Goal: Information Seeking & Learning: Learn about a topic

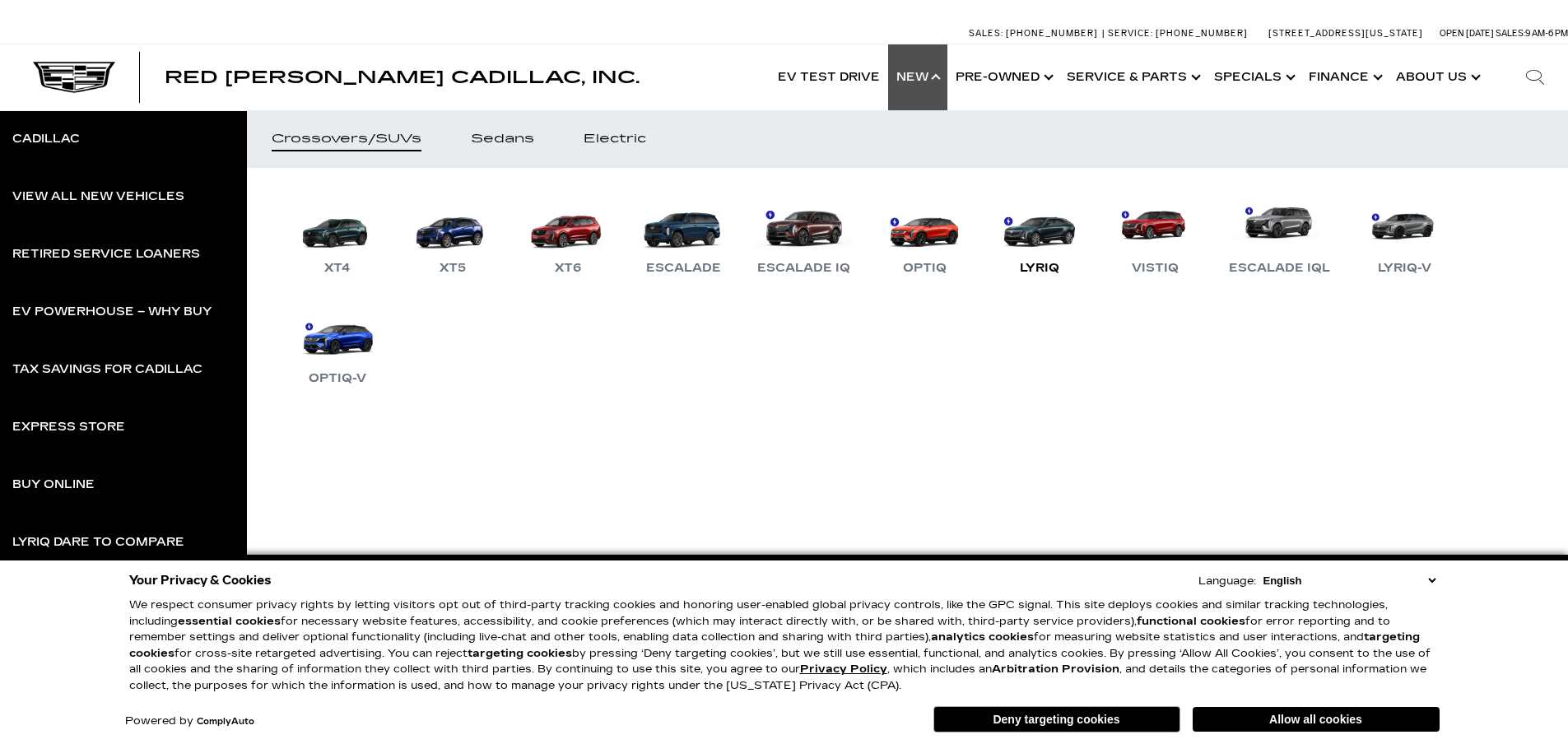
click at [1043, 237] on link "LYRIQ" at bounding box center [1039, 236] width 99 height 86
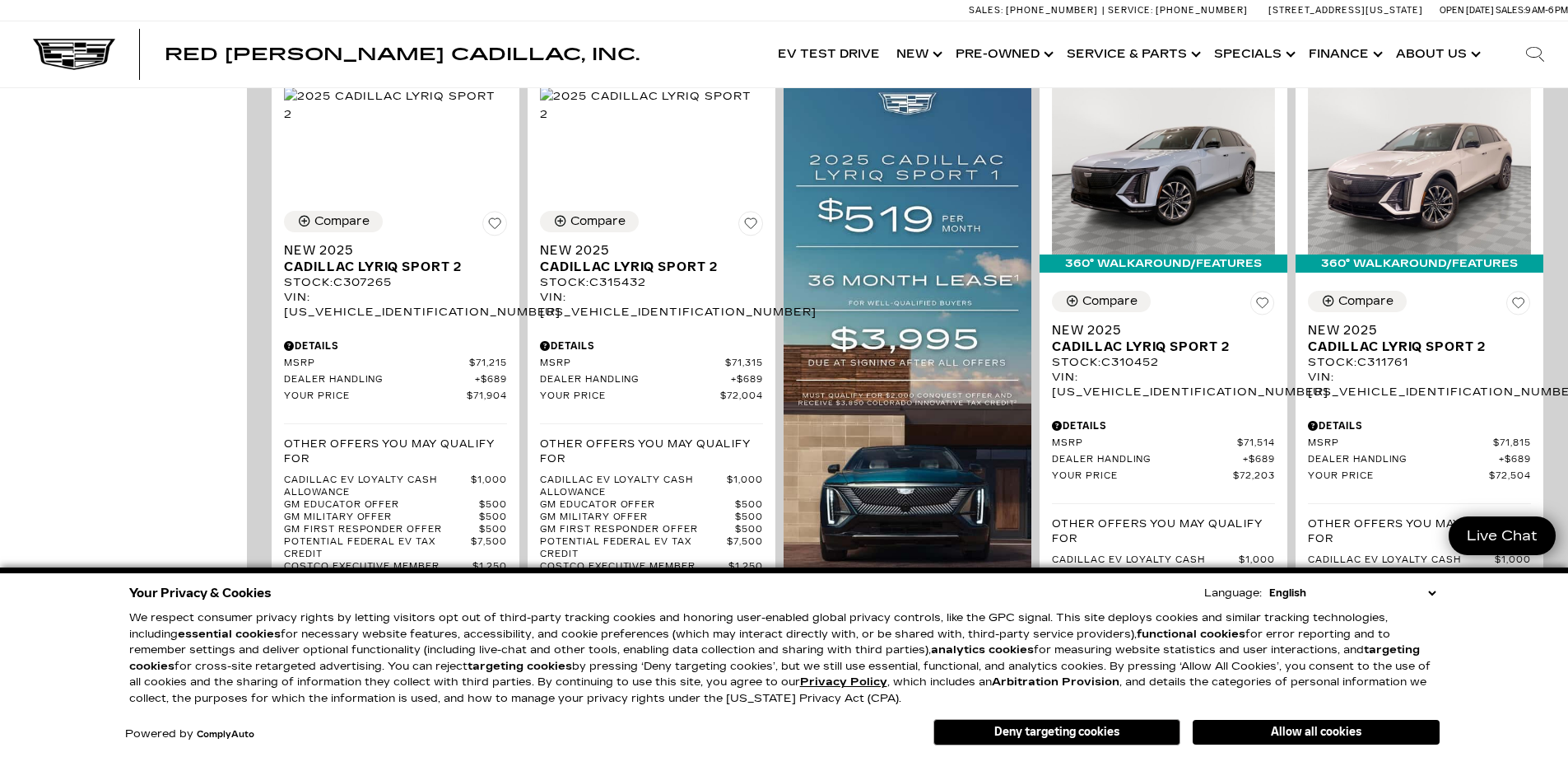
scroll to position [1344, 0]
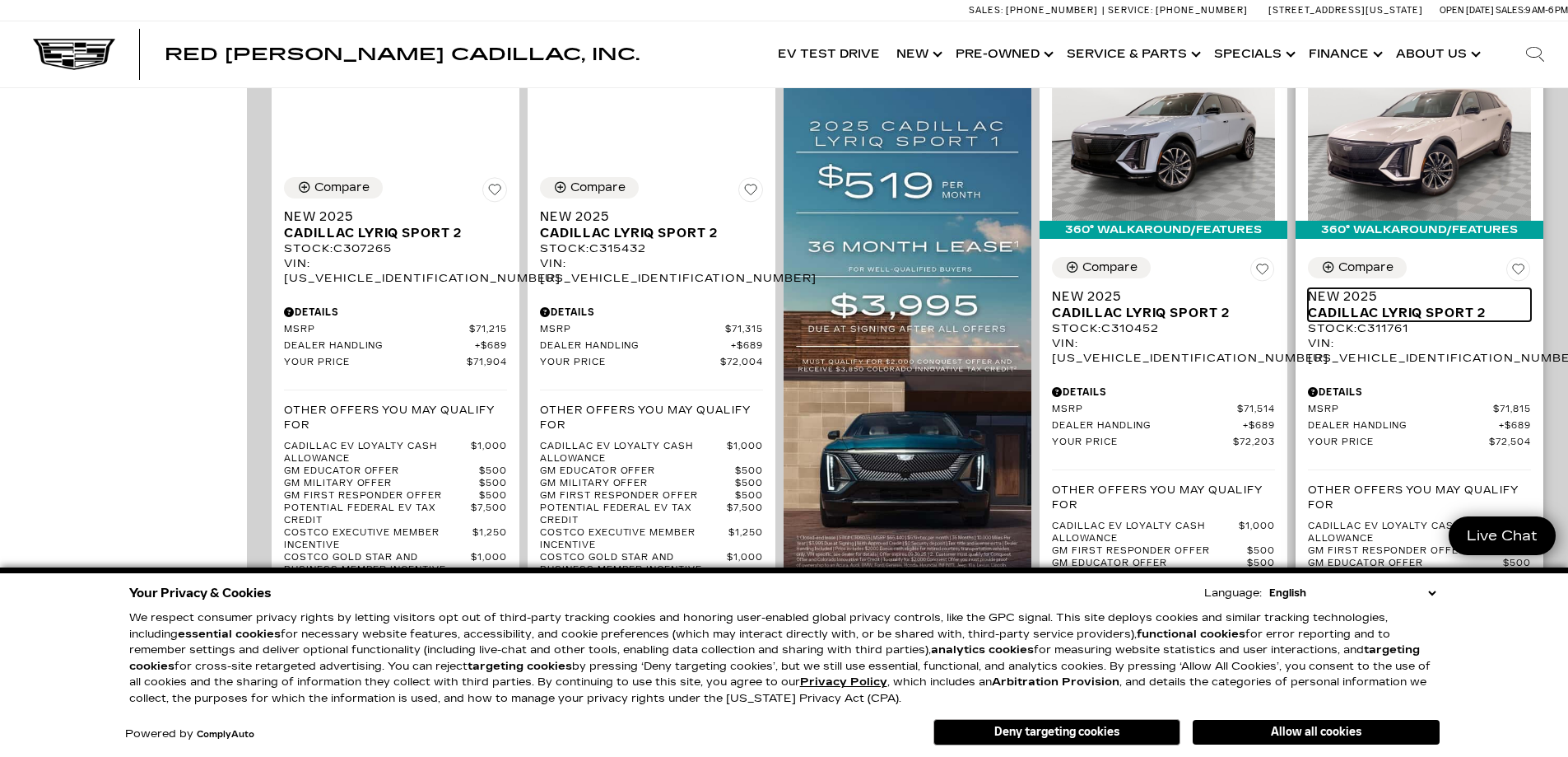
click at [1440, 305] on span "Cadillac LYRIQ Sport 2" at bounding box center [1412, 313] width 211 height 16
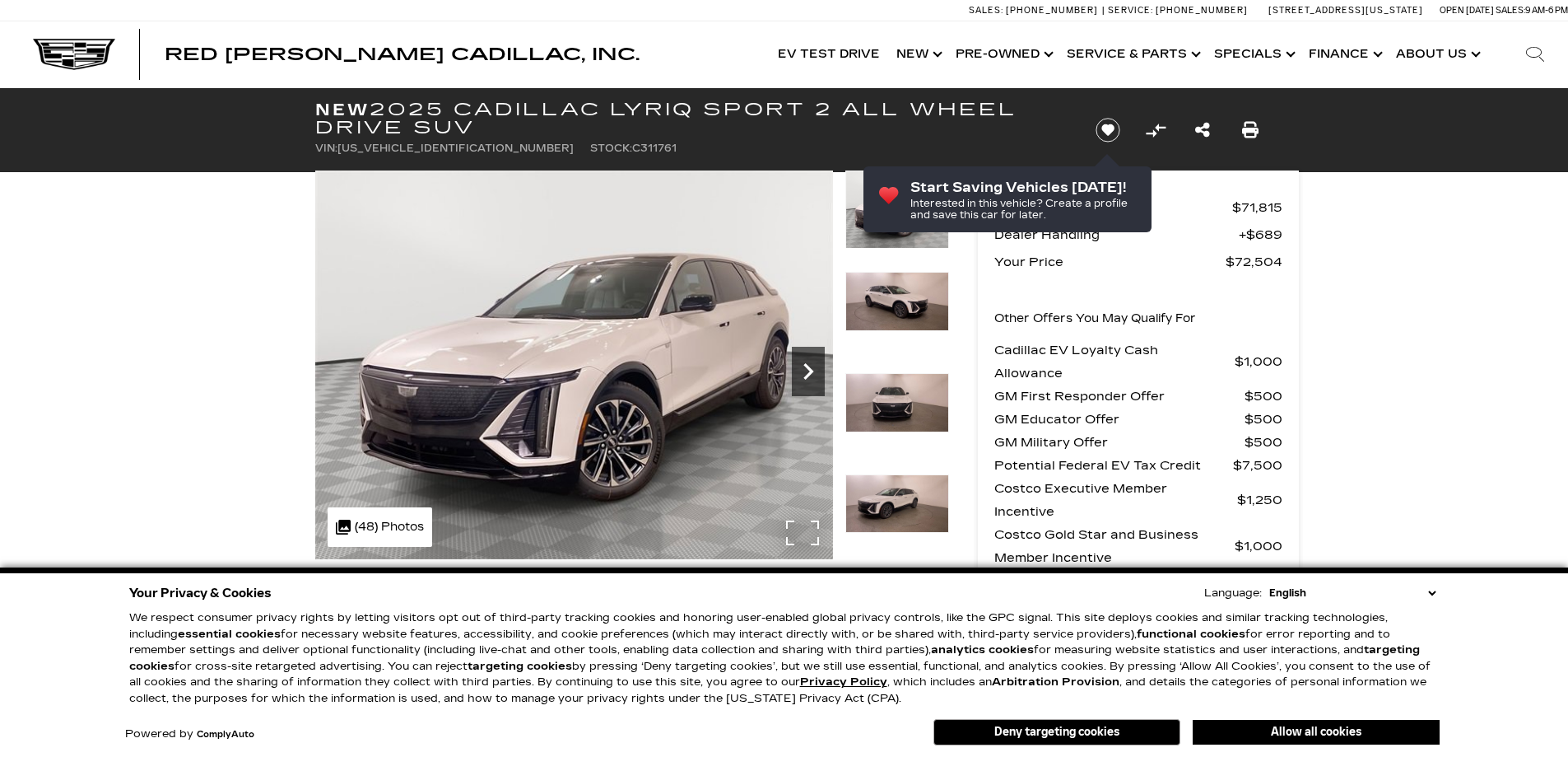
click at [816, 352] on div "Next" at bounding box center [807, 371] width 33 height 49
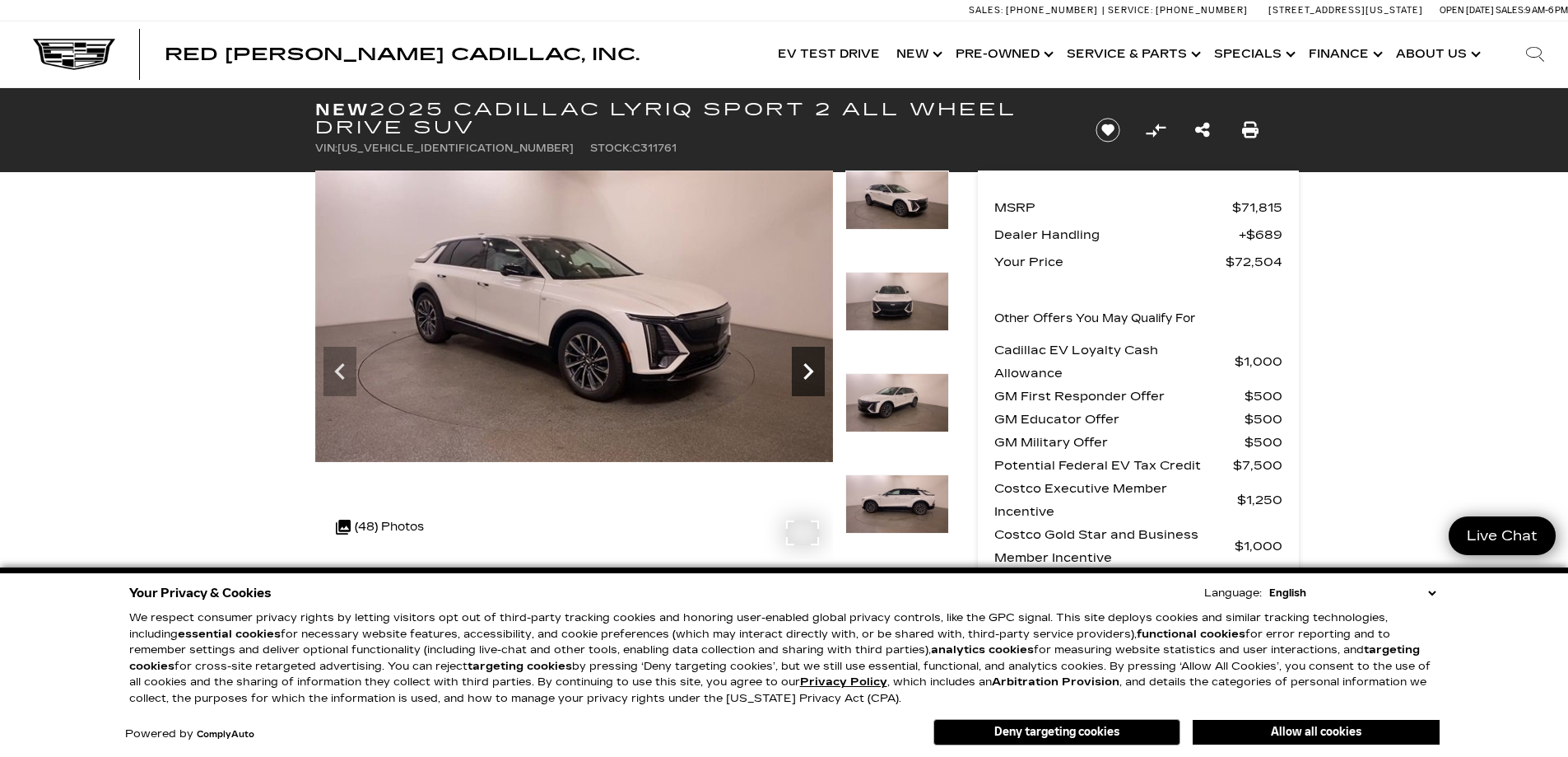
click at [816, 352] on div "Next" at bounding box center [807, 371] width 33 height 49
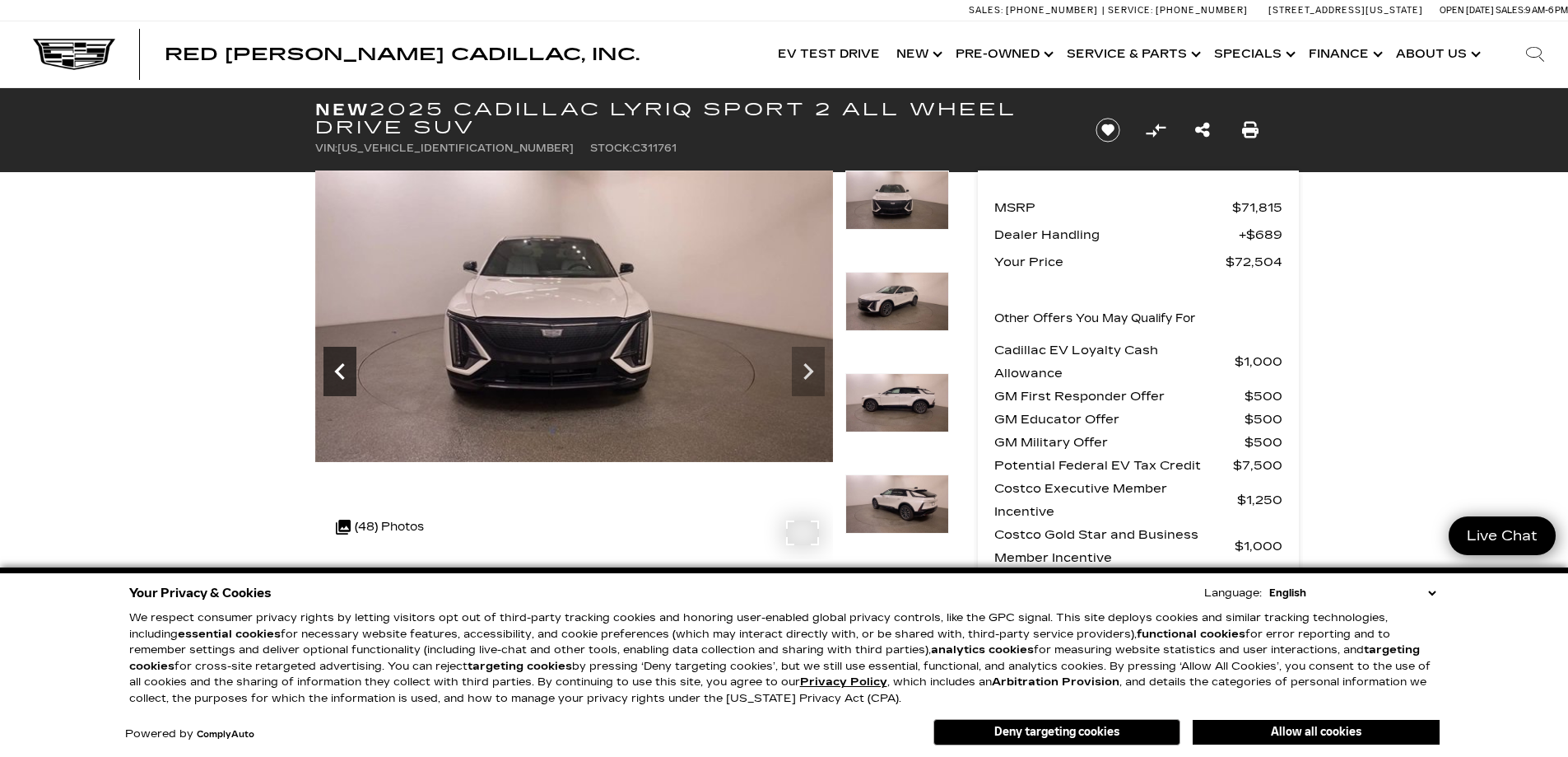
click at [339, 359] on icon "Previous" at bounding box center [339, 371] width 33 height 33
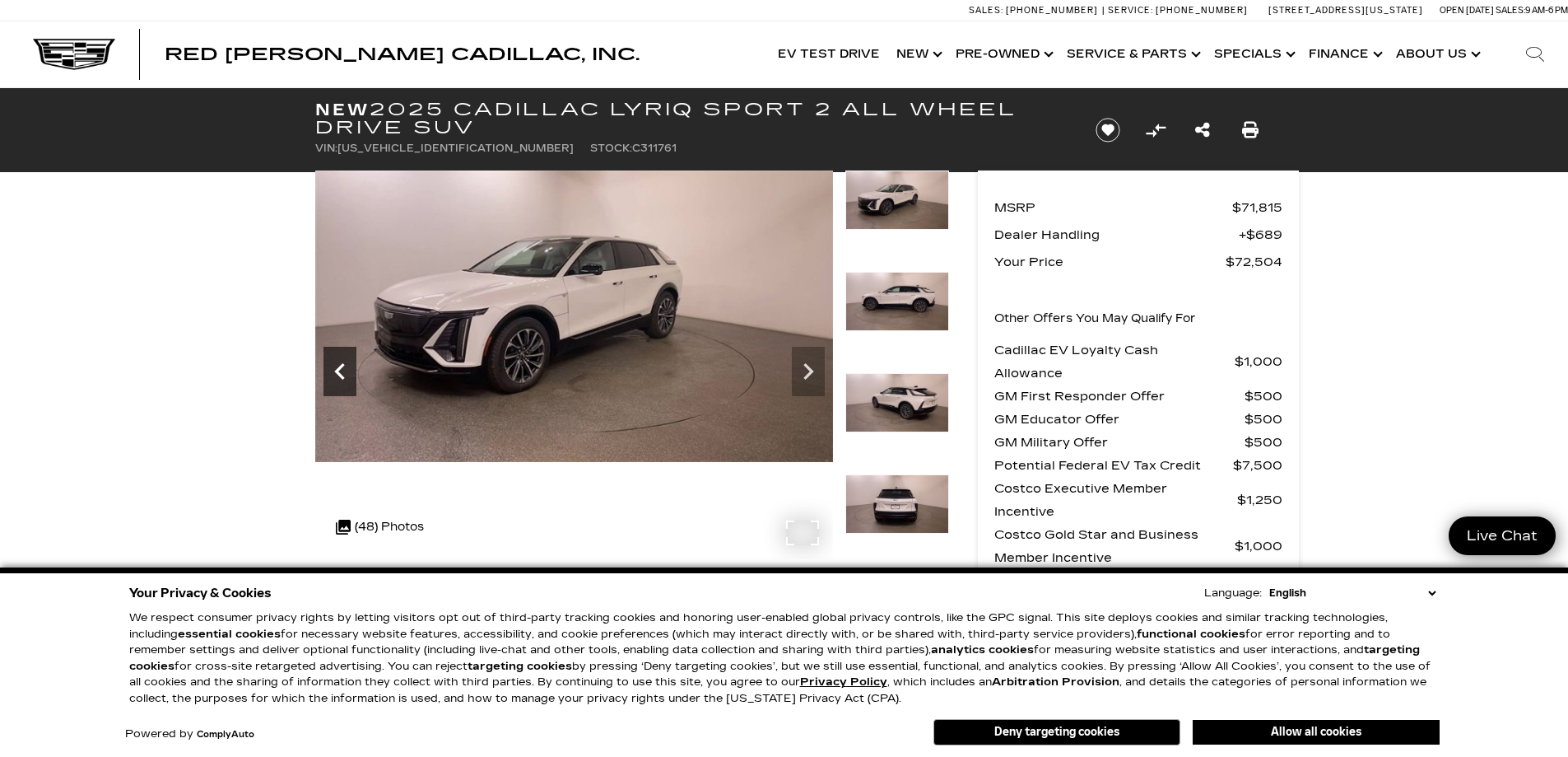
click at [336, 359] on icon "Previous" at bounding box center [339, 371] width 33 height 33
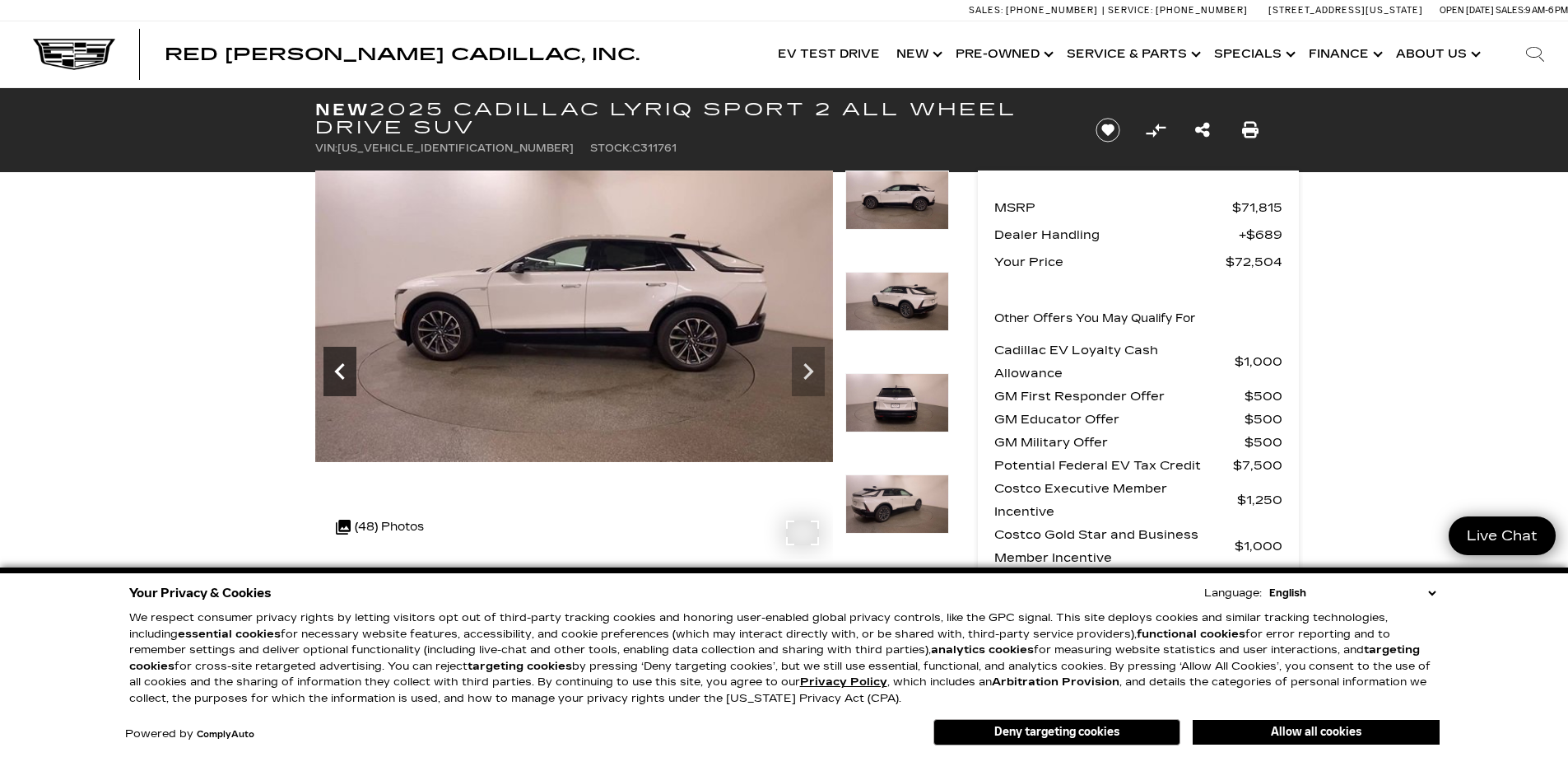
click at [330, 367] on icon "Previous" at bounding box center [339, 371] width 33 height 33
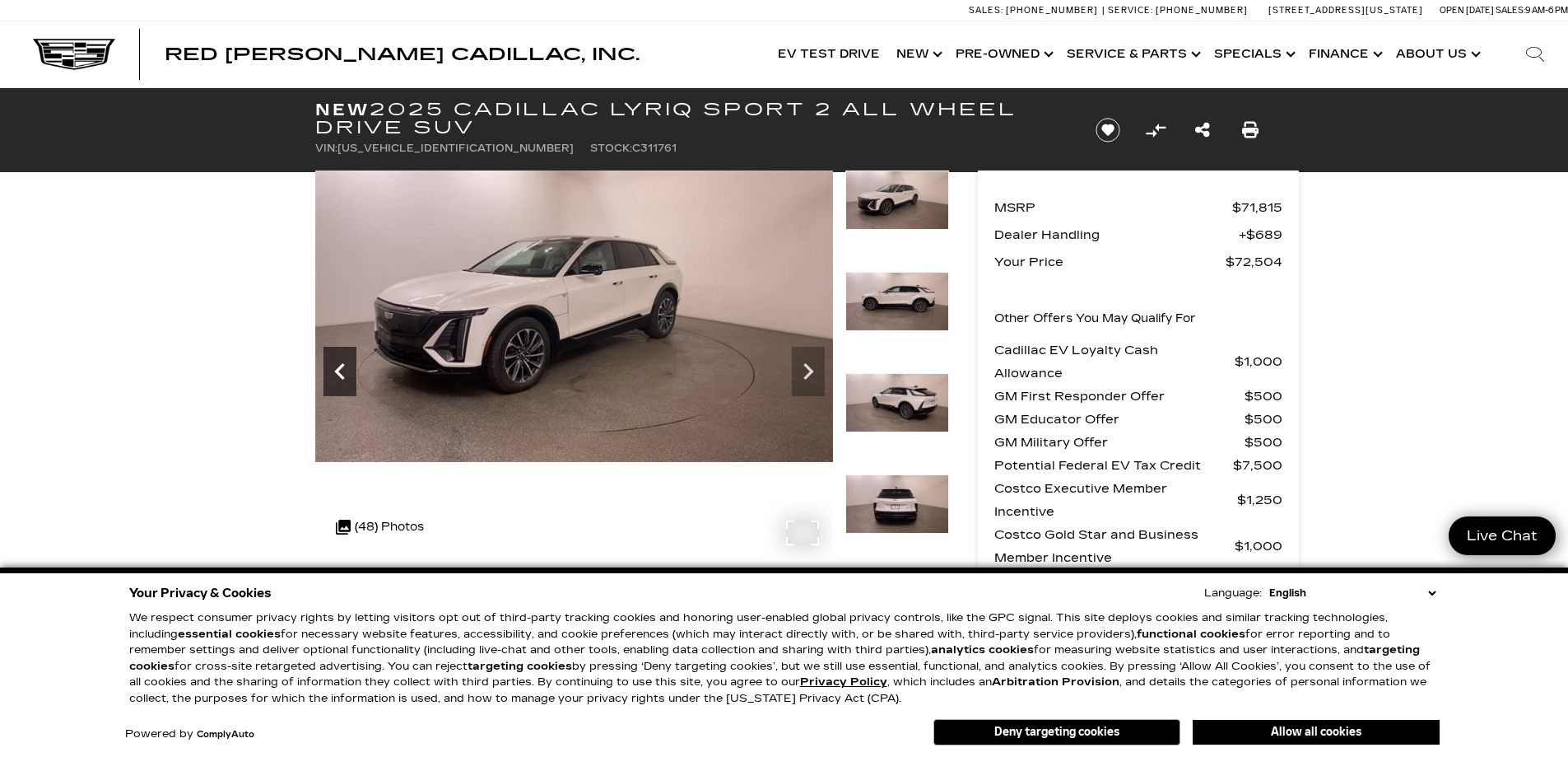
click at [330, 367] on icon "Previous" at bounding box center [339, 371] width 33 height 33
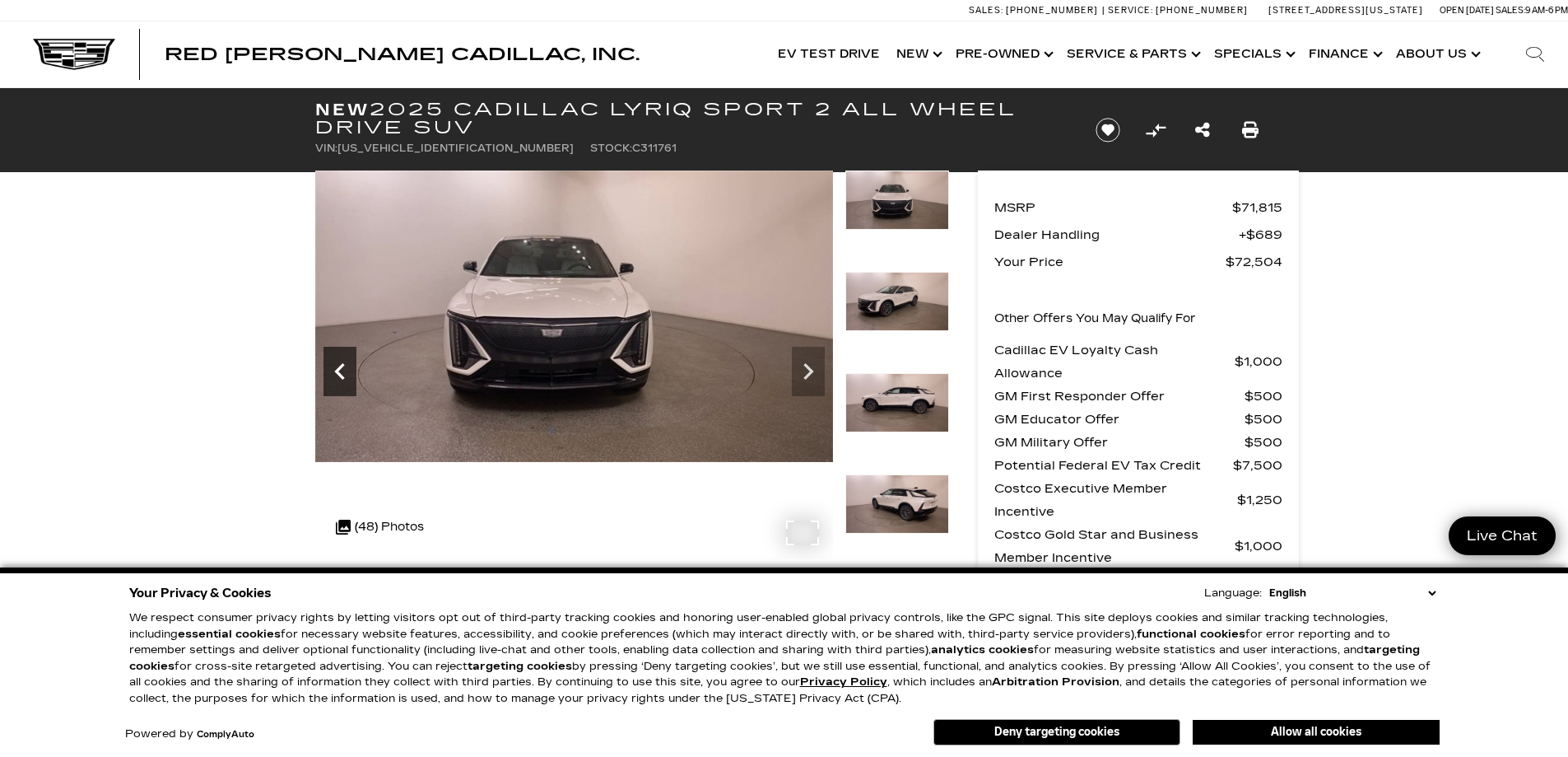
click at [330, 367] on icon "Previous" at bounding box center [339, 371] width 33 height 33
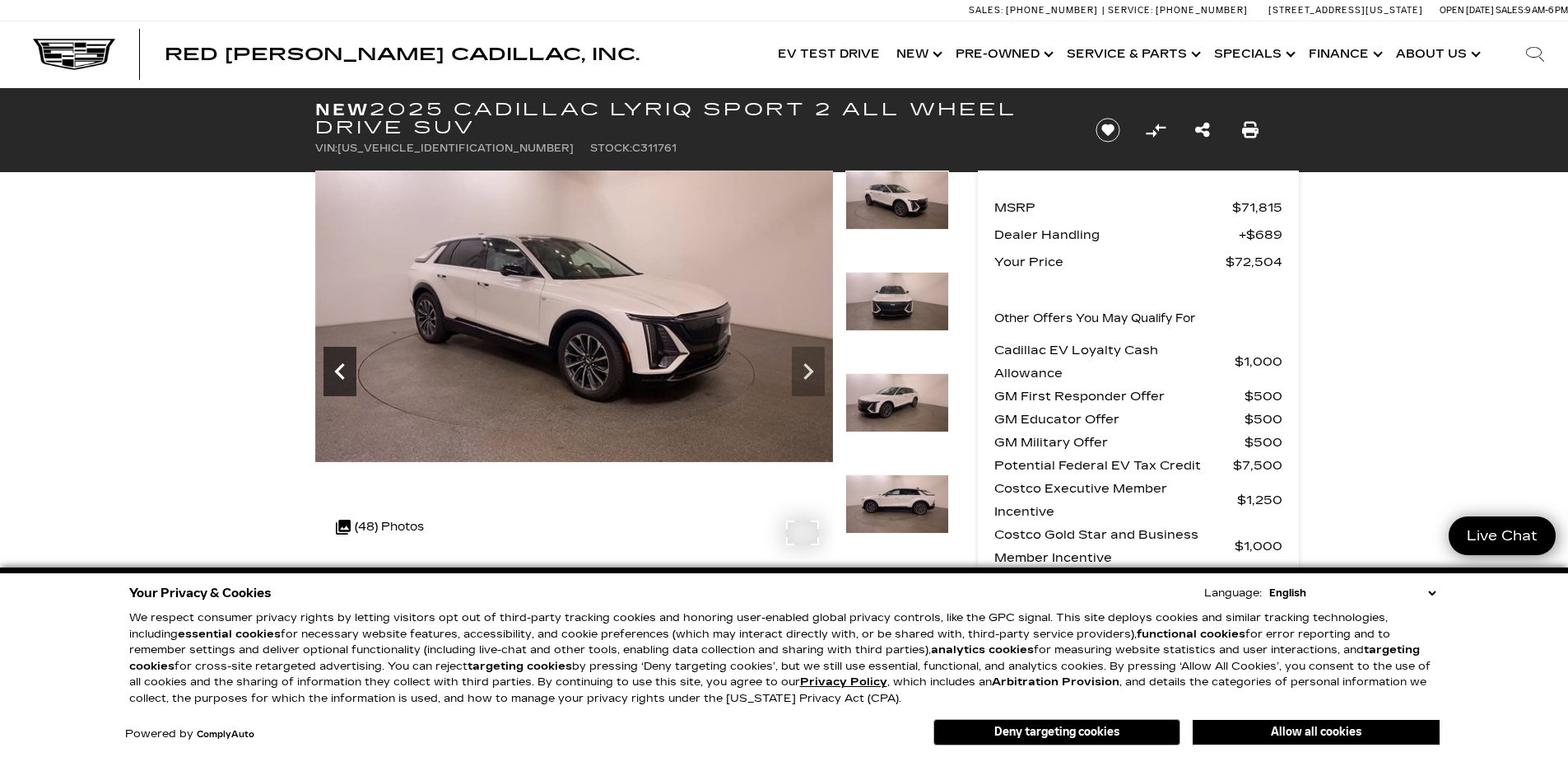
click at [330, 367] on icon "Previous" at bounding box center [339, 371] width 33 height 33
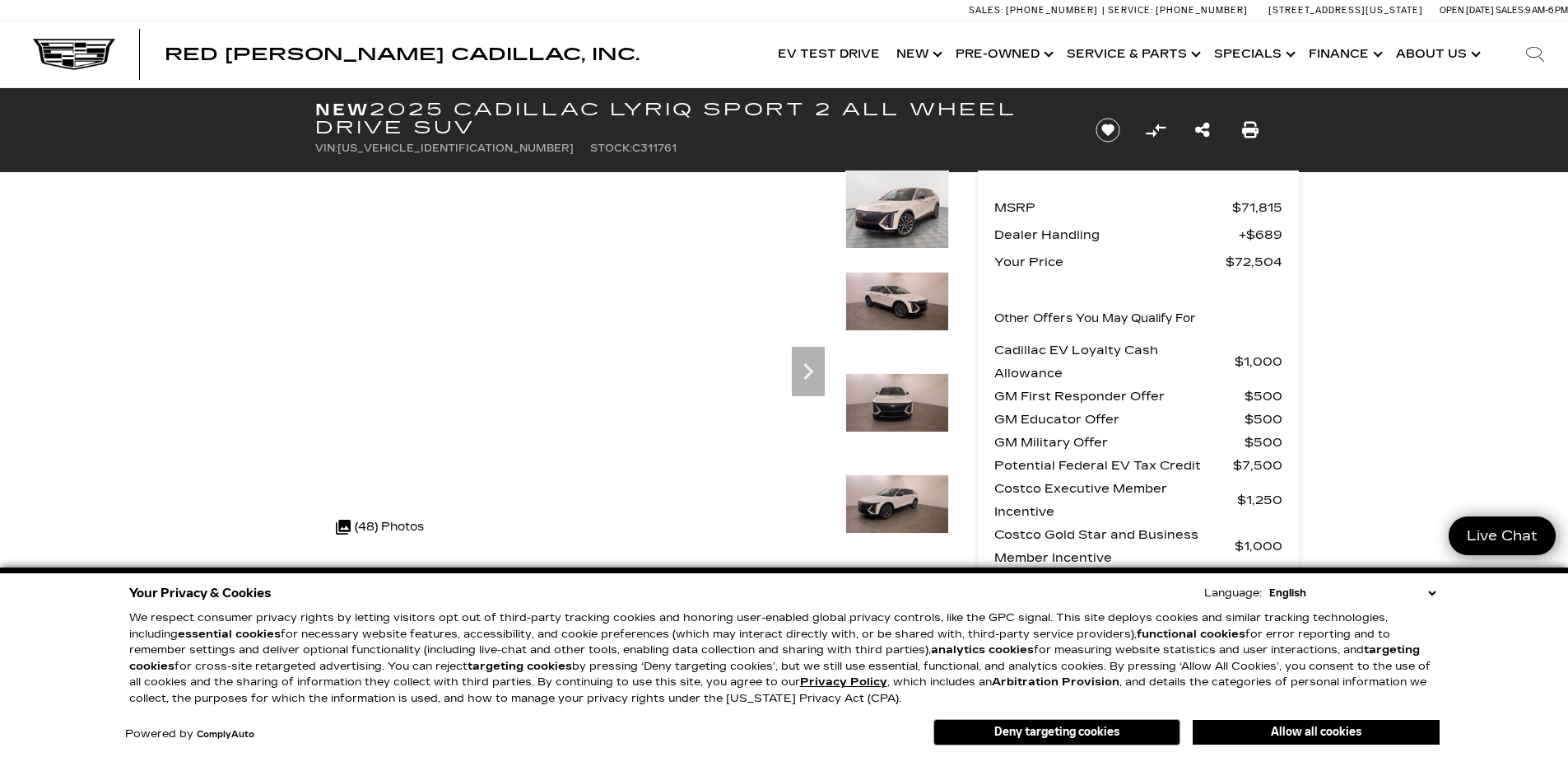
click at [894, 193] on img at bounding box center [897, 210] width 104 height 78
click at [897, 208] on img at bounding box center [897, 210] width 104 height 78
click at [897, 205] on img at bounding box center [897, 210] width 104 height 78
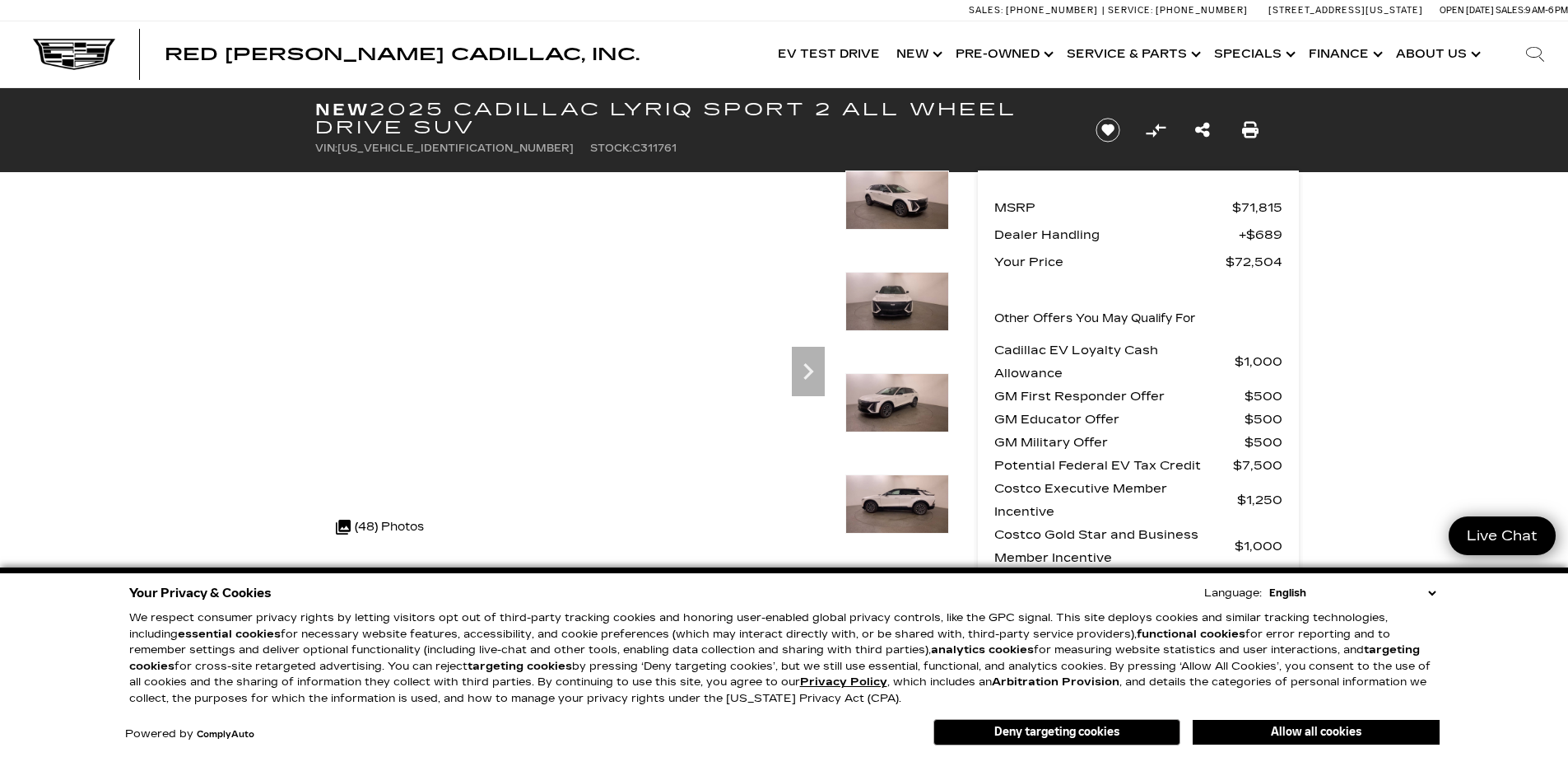
click at [897, 205] on img at bounding box center [897, 200] width 104 height 59
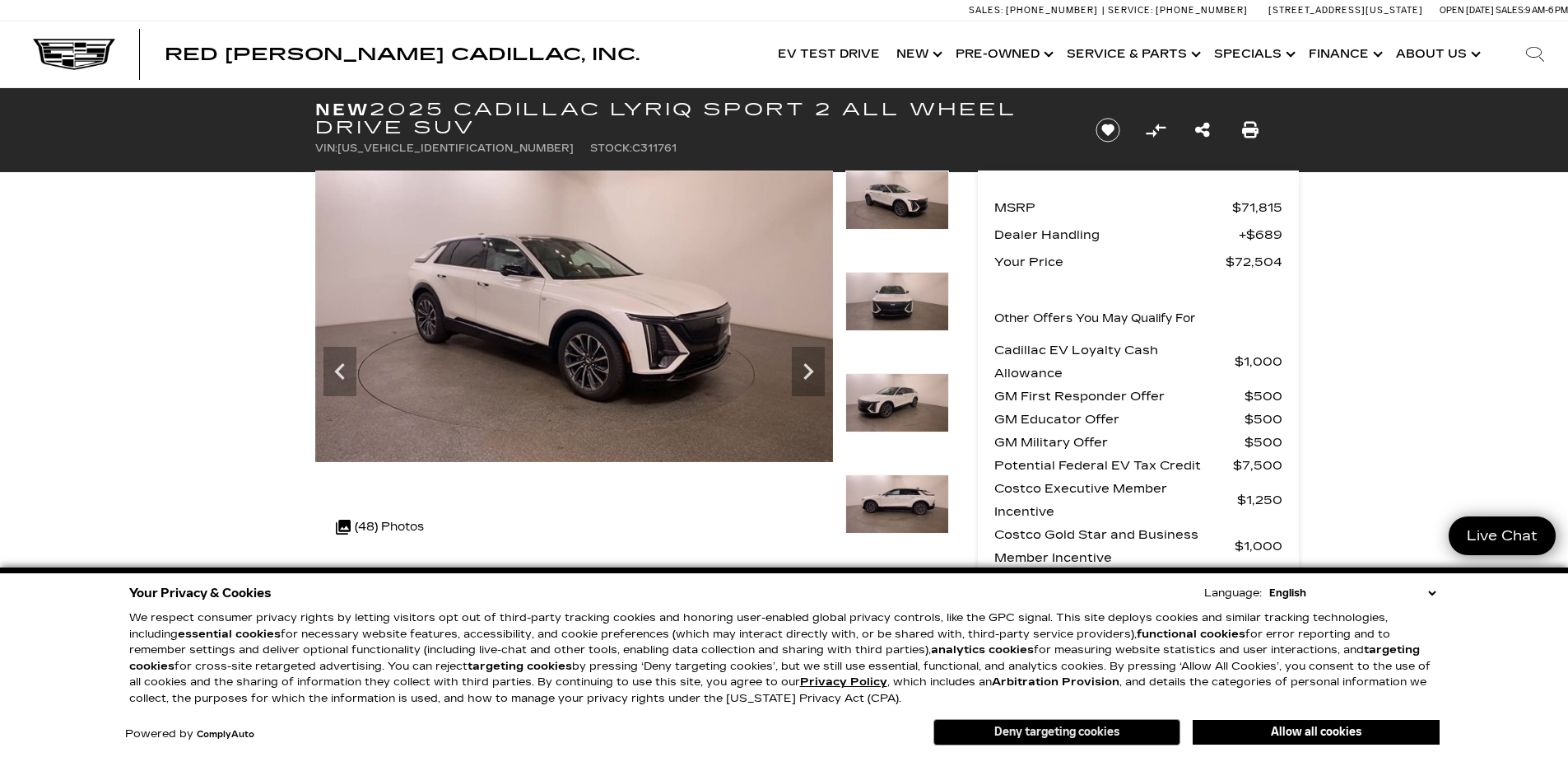
click at [1086, 733] on button "Deny targeting cookies" at bounding box center [1056, 732] width 247 height 26
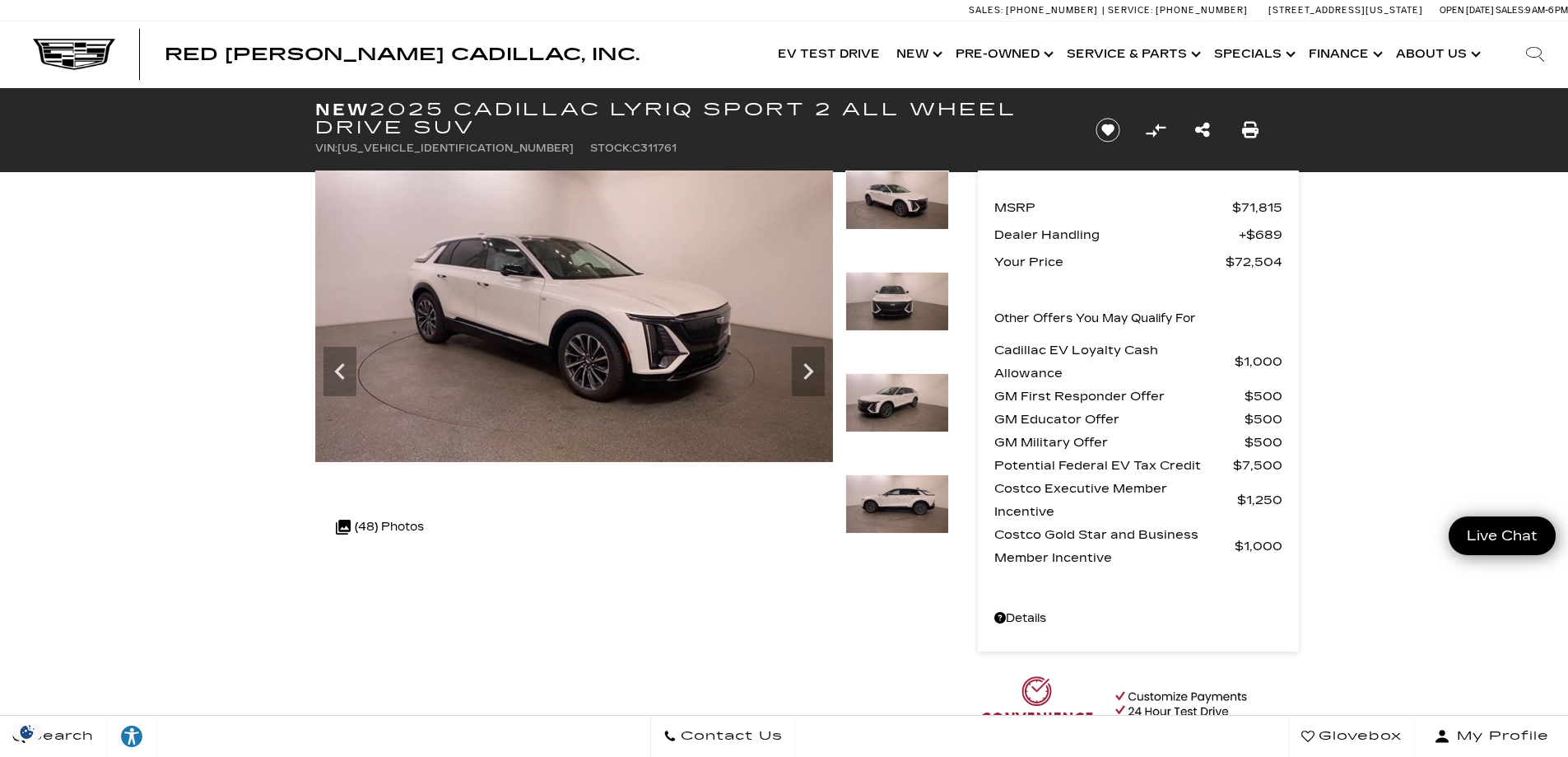
click at [892, 186] on img at bounding box center [897, 200] width 104 height 59
